Goal: Information Seeking & Learning: Learn about a topic

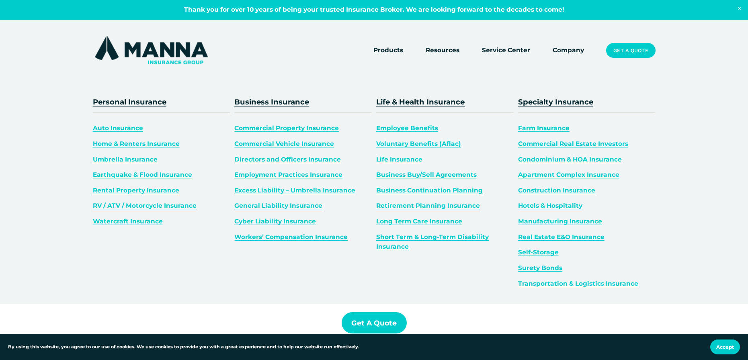
click at [385, 51] on span "Products" at bounding box center [388, 50] width 30 height 10
click at [133, 157] on link "Umbrella Insurance" at bounding box center [125, 160] width 65 height 8
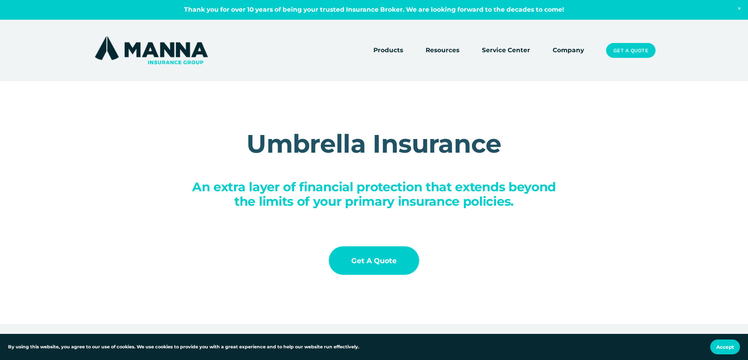
click at [380, 265] on link "Get a Quote" at bounding box center [374, 260] width 90 height 29
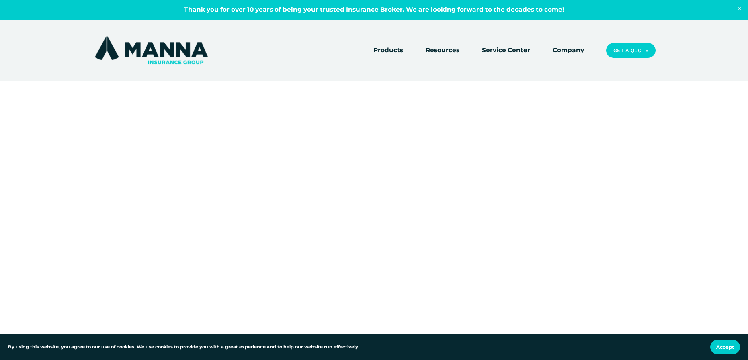
click at [506, 49] on link "Service Center" at bounding box center [506, 50] width 48 height 11
click at [567, 51] on link "Company" at bounding box center [568, 50] width 31 height 11
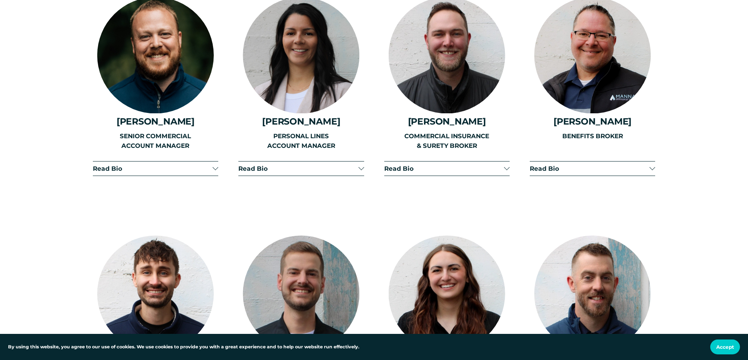
scroll to position [1286, 0]
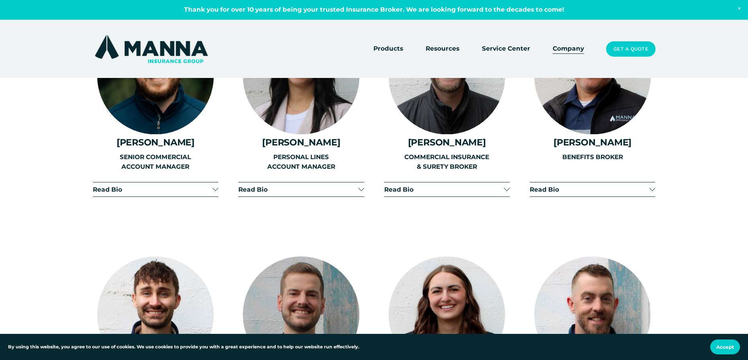
drag, startPoint x: 178, startPoint y: 293, endPoint x: 399, endPoint y: 241, distance: 226.3
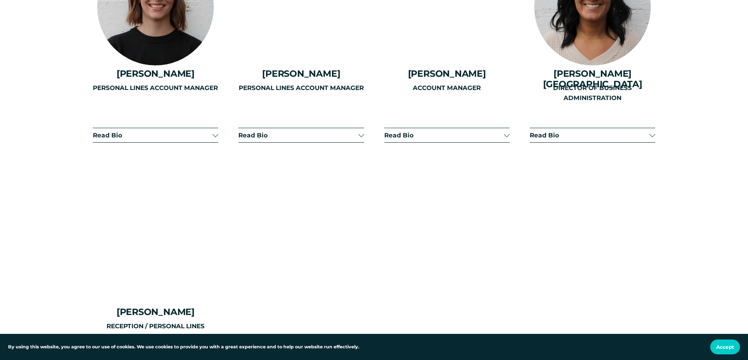
scroll to position [2090, 0]
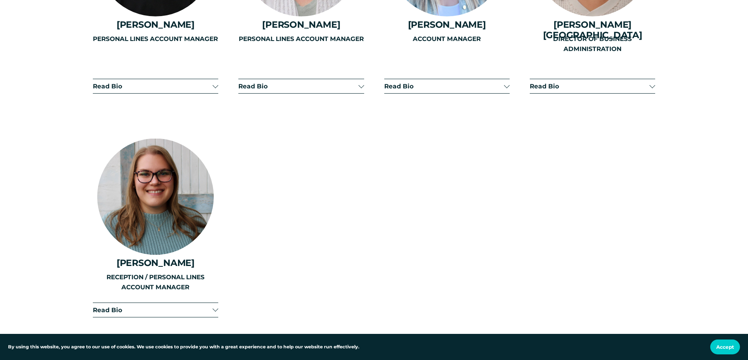
click at [193, 306] on span "Read Bio" at bounding box center [153, 310] width 120 height 8
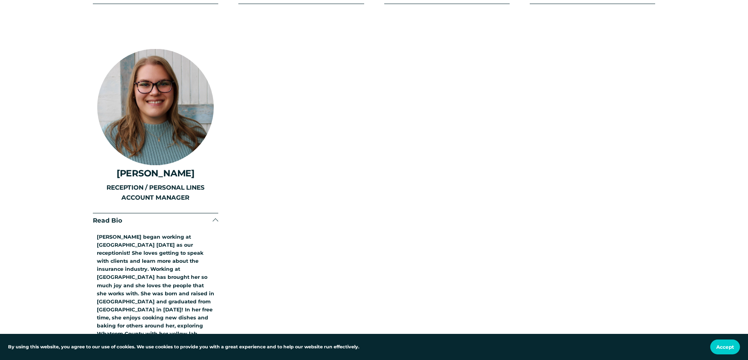
scroll to position [2251, 0]
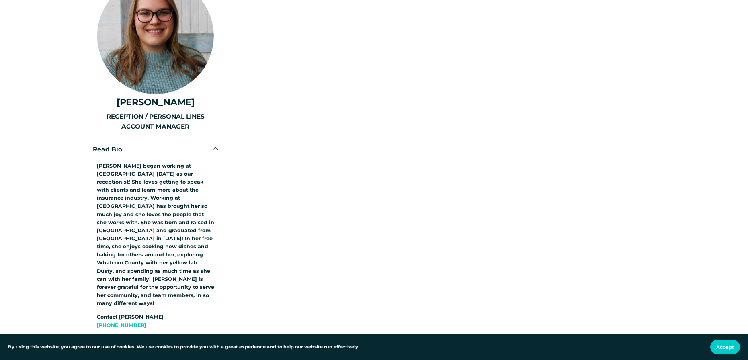
click at [214, 148] on div at bounding box center [216, 151] width 6 height 6
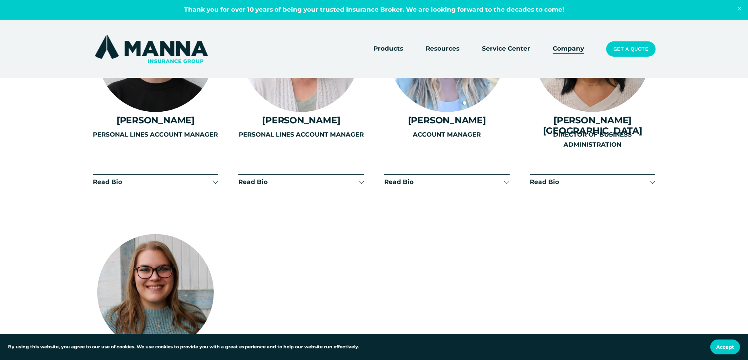
scroll to position [1970, 0]
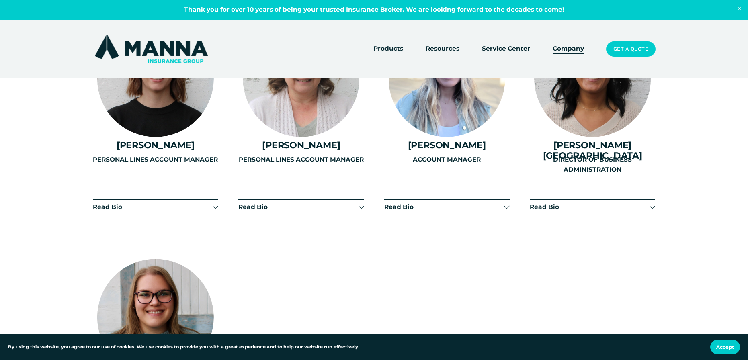
click at [304, 197] on div "PERSONAL LINES ACCOUNT MANAGER" at bounding box center [300, 183] width 125 height 57
click at [361, 198] on div "PERSONAL LINES ACCOUNT MANAGER" at bounding box center [300, 183] width 125 height 57
click at [361, 201] on div "PERSONAL LINES ACCOUNT MANAGER" at bounding box center [300, 183] width 125 height 57
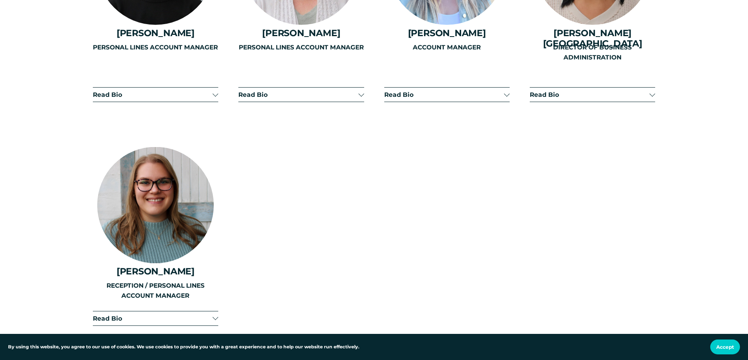
scroll to position [2010, 0]
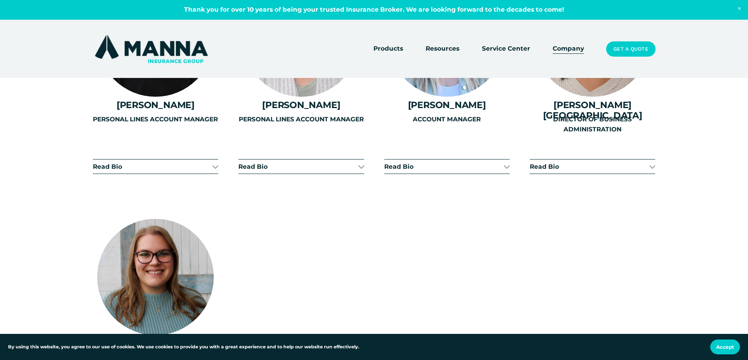
click at [363, 160] on div "PERSONAL LINES ACCOUNT MANAGER" at bounding box center [300, 143] width 125 height 57
click at [360, 164] on button "Read Bio" at bounding box center [300, 167] width 125 height 14
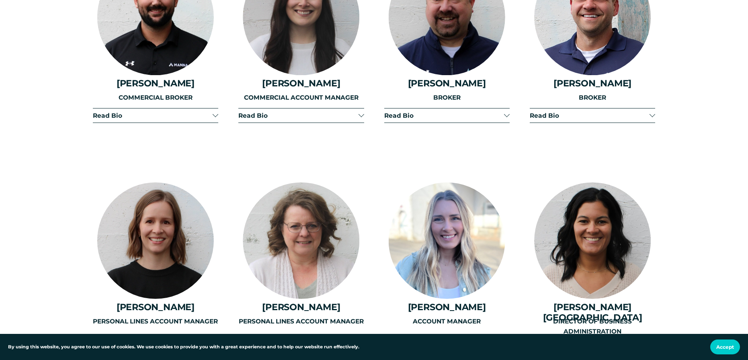
scroll to position [1809, 0]
